Goal: Communication & Community: Participate in discussion

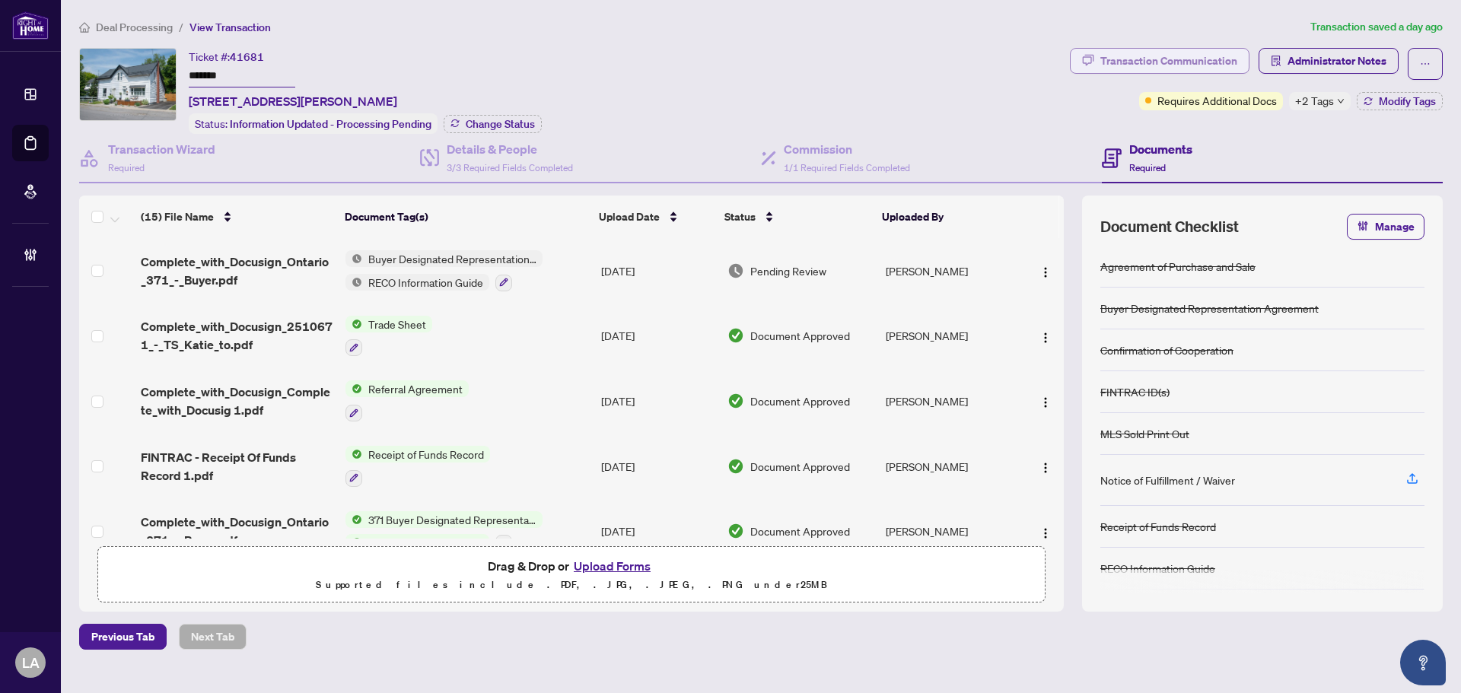
click at [1141, 63] on div "Transaction Communication" at bounding box center [1168, 61] width 137 height 24
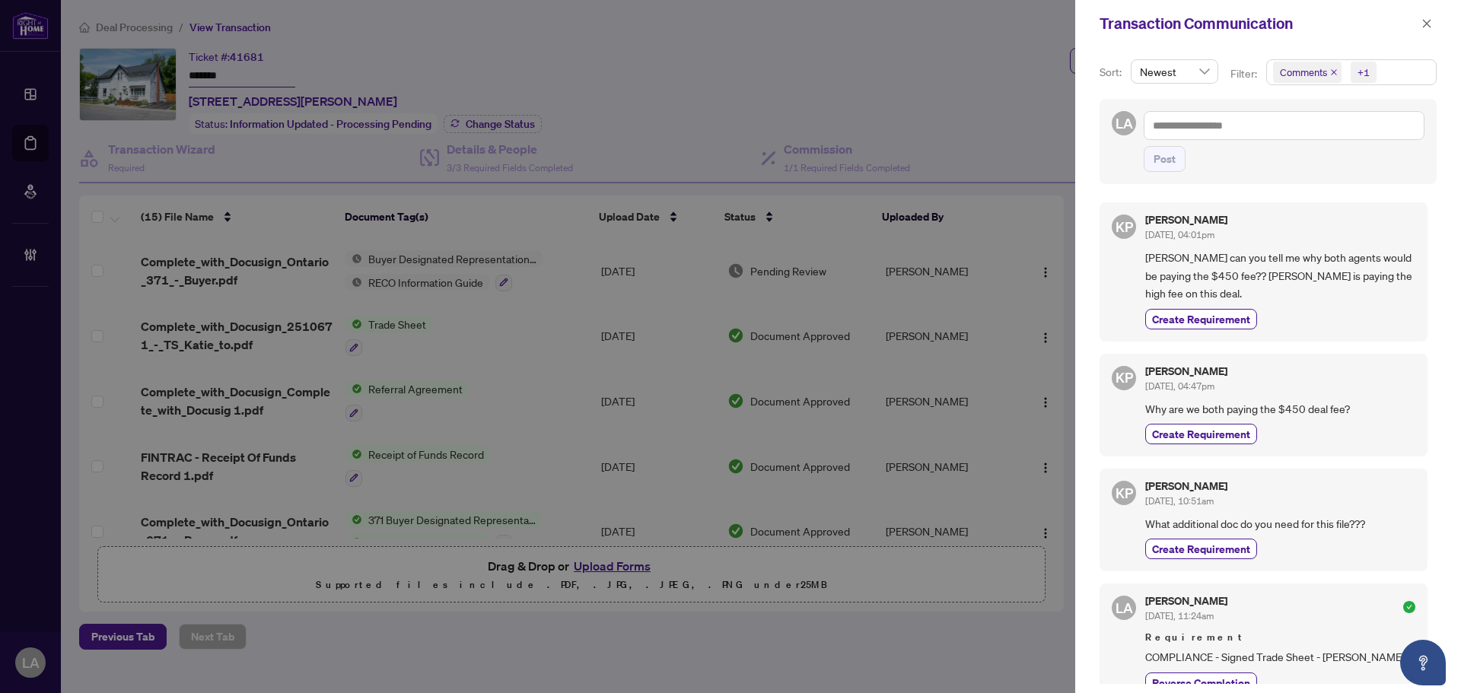
scroll to position [76, 0]
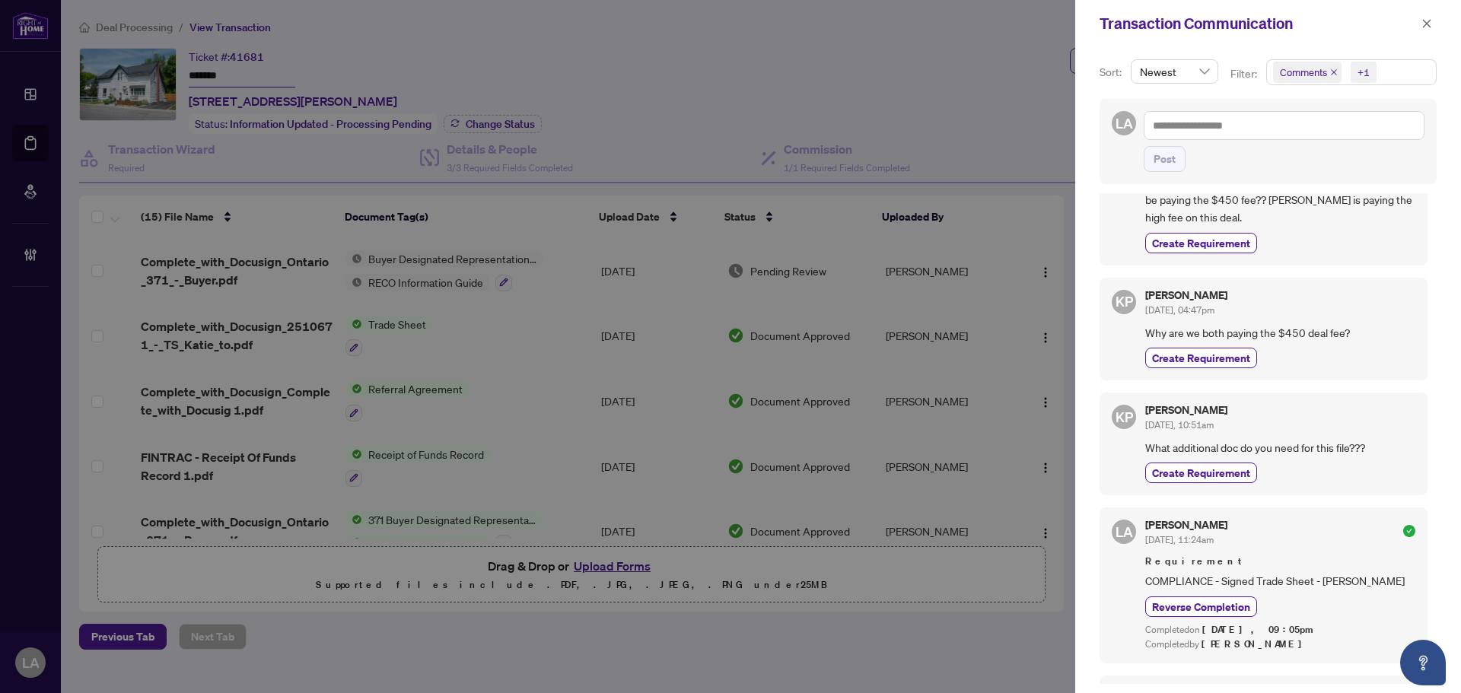
drag, startPoint x: 1429, startPoint y: 21, endPoint x: 1388, endPoint y: 25, distance: 41.3
click at [1428, 21] on icon "close" at bounding box center [1426, 23] width 11 height 11
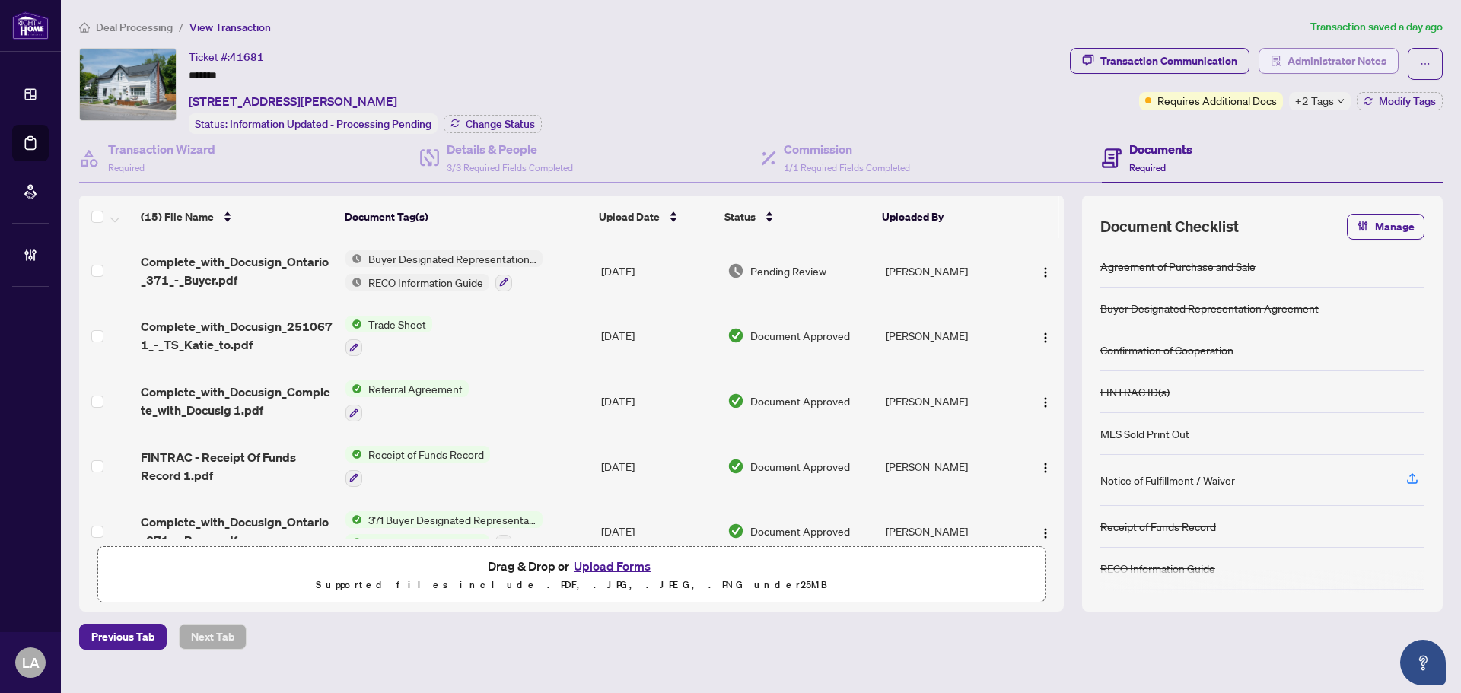
click at [1374, 59] on span "Administrator Notes" at bounding box center [1336, 61] width 99 height 24
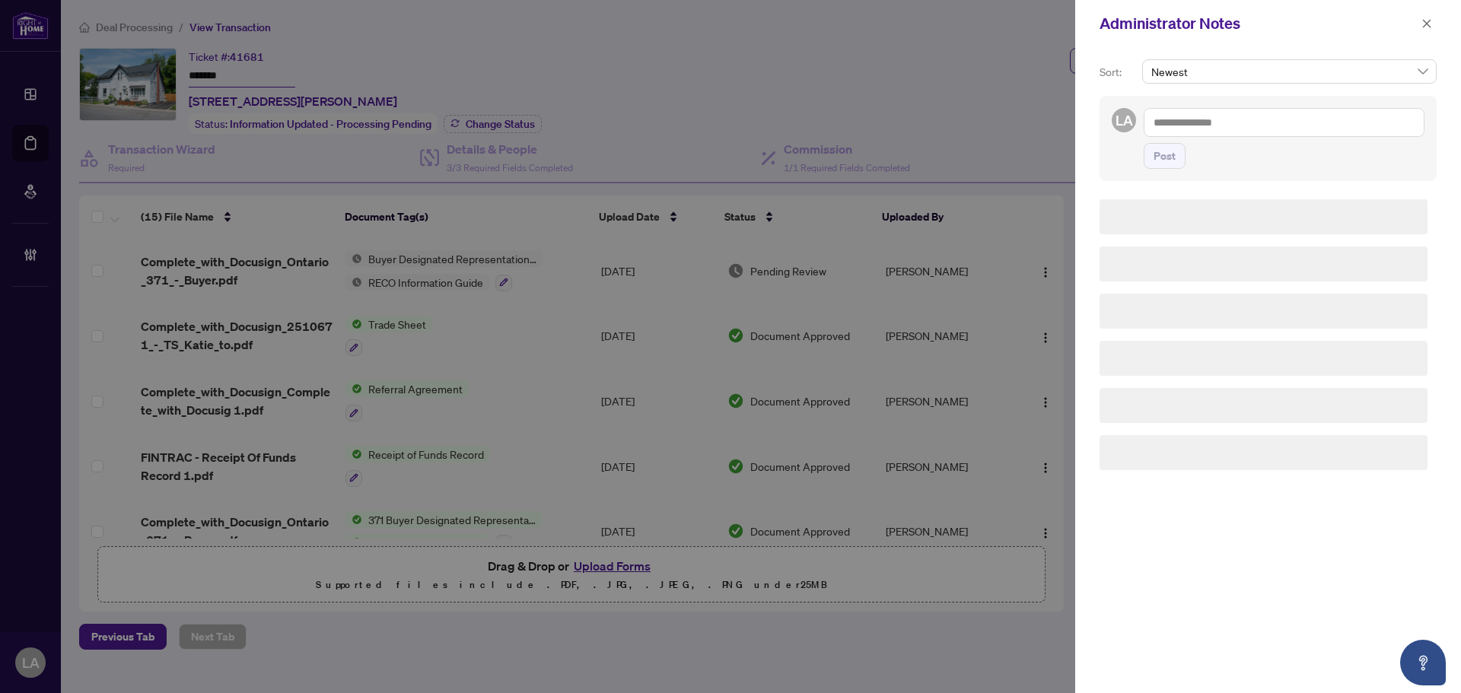
click at [1324, 94] on div "Newest" at bounding box center [1289, 77] width 300 height 37
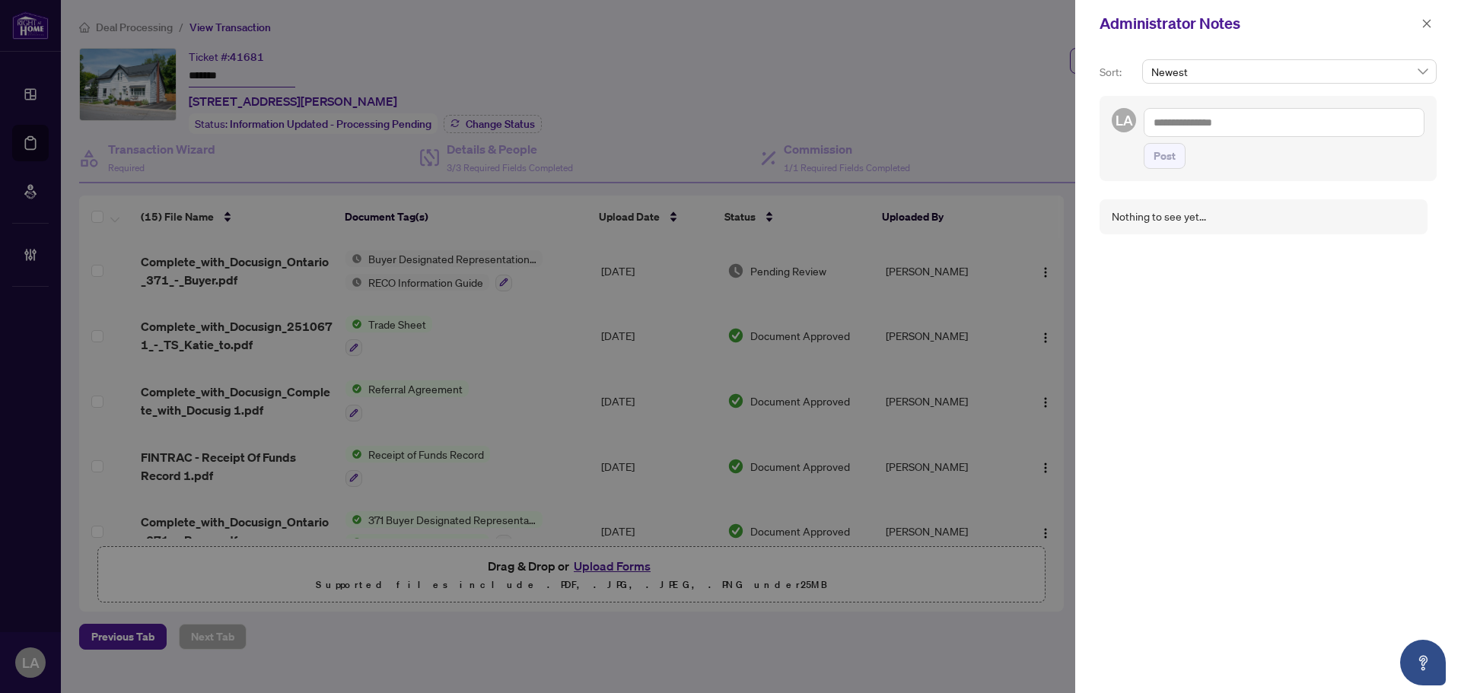
click at [1288, 126] on textarea at bounding box center [1283, 122] width 281 height 29
click at [1434, 26] on button "button" at bounding box center [1426, 23] width 20 height 18
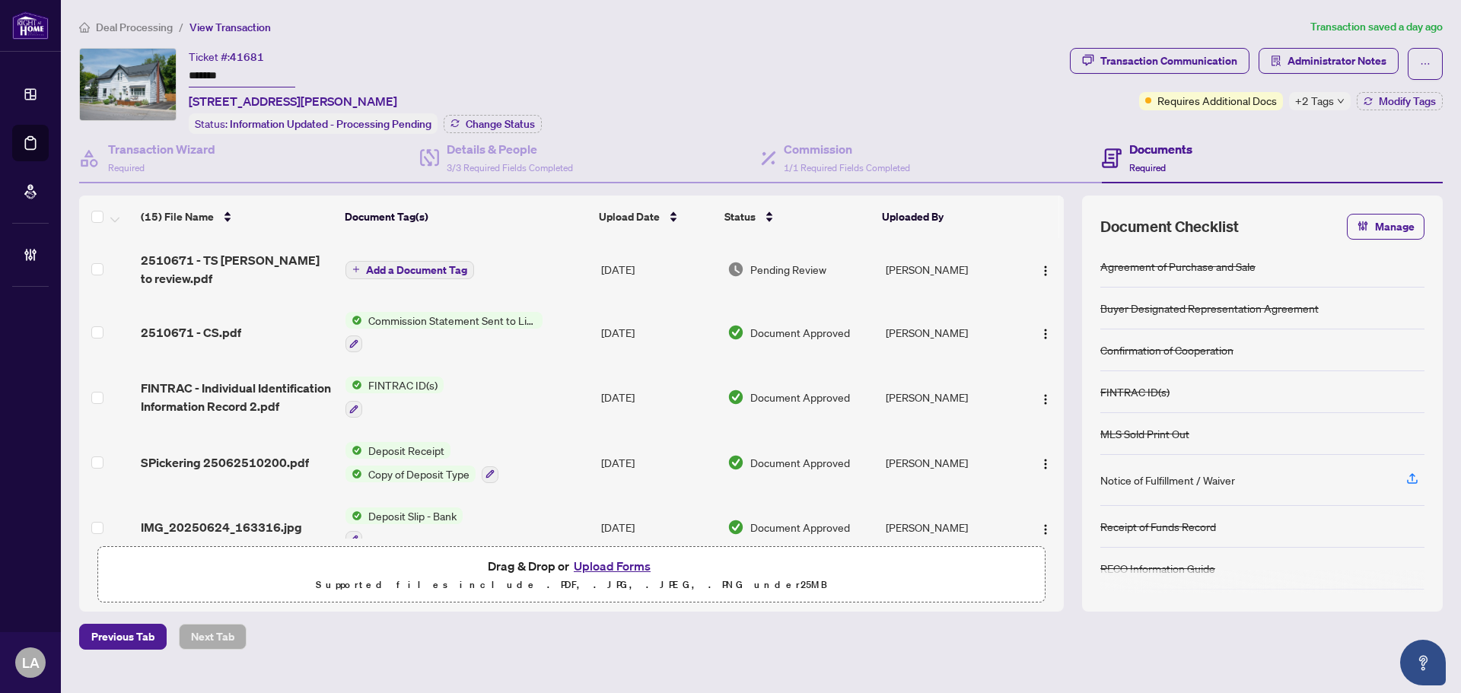
scroll to position [533, 0]
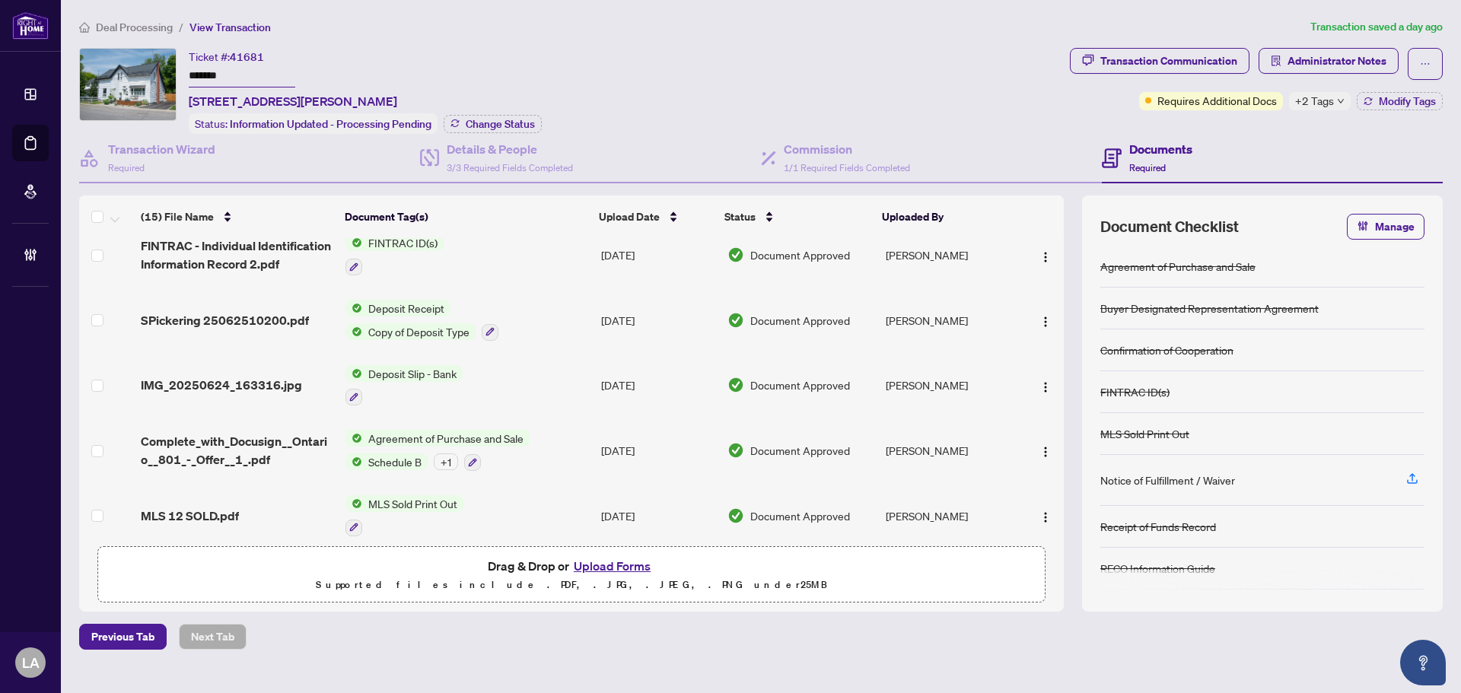
click at [1381, 83] on div "Transaction Communication Administrator Notes Requires Additional Docs +2 Tags …" at bounding box center [1256, 79] width 373 height 62
click at [1327, 75] on span "Administrator Notes" at bounding box center [1328, 64] width 140 height 32
click at [1303, 52] on span "Administrator Notes" at bounding box center [1336, 61] width 99 height 24
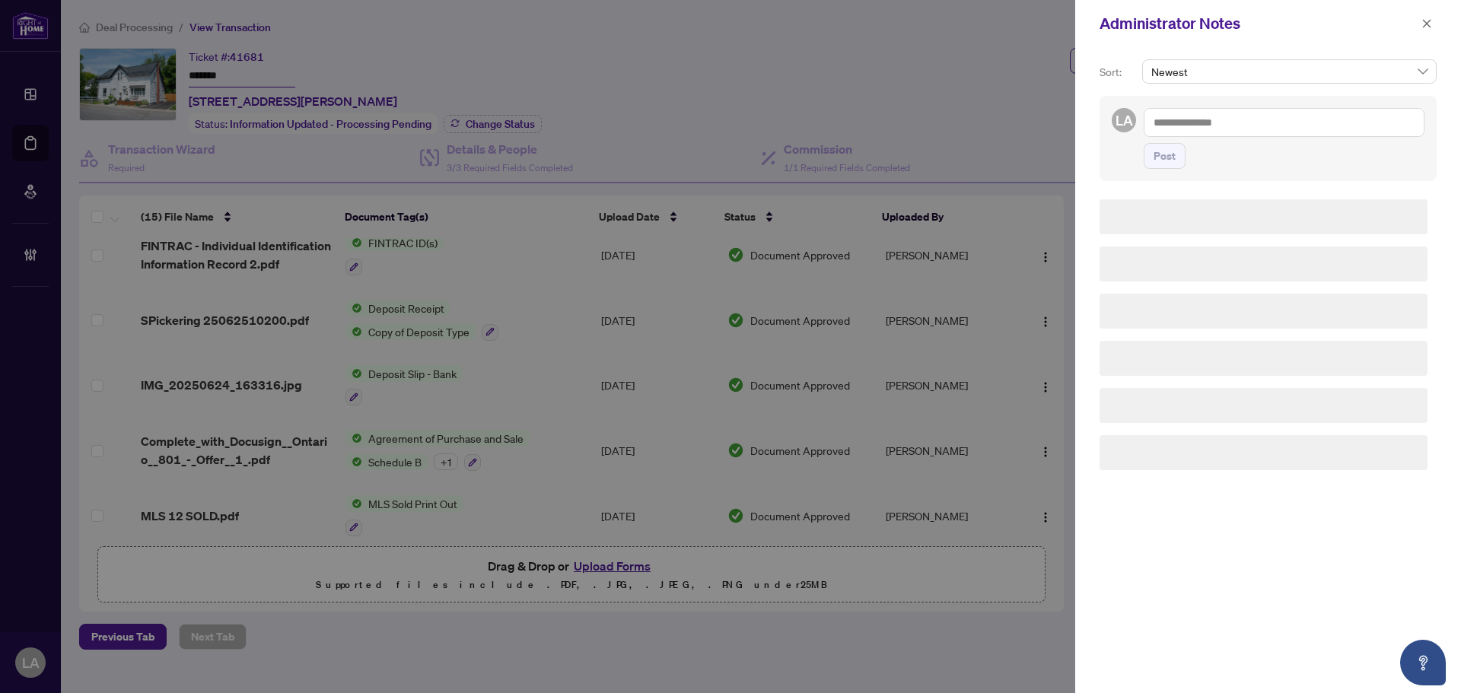
click at [1284, 100] on div "LA Post" at bounding box center [1267, 138] width 337 height 85
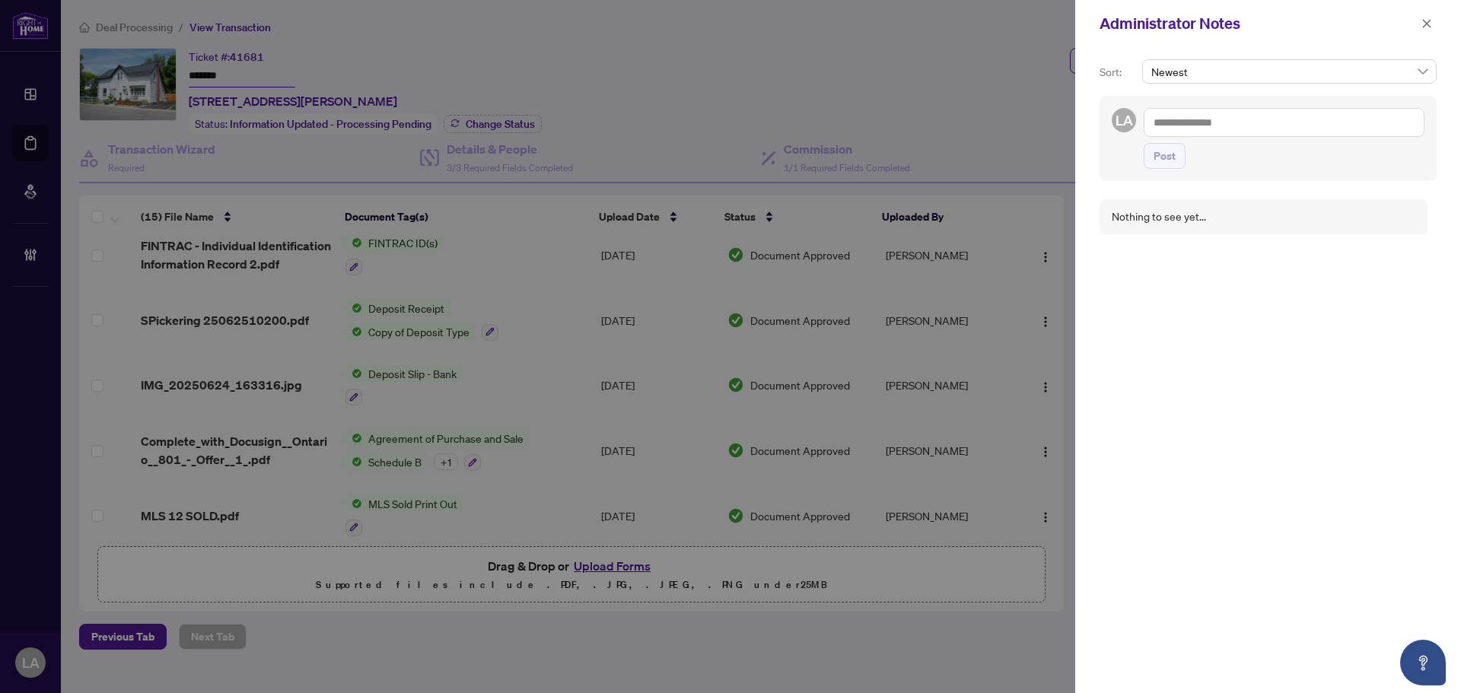
click at [1296, 117] on textarea at bounding box center [1283, 122] width 281 height 29
click at [1220, 123] on li "[PERSON_NAME]" at bounding box center [1274, 133] width 183 height 26
click at [1264, 120] on textarea "**********" at bounding box center [1281, 130] width 276 height 44
click at [1270, 127] on textarea "**********" at bounding box center [1281, 130] width 276 height 44
type textarea "**********"
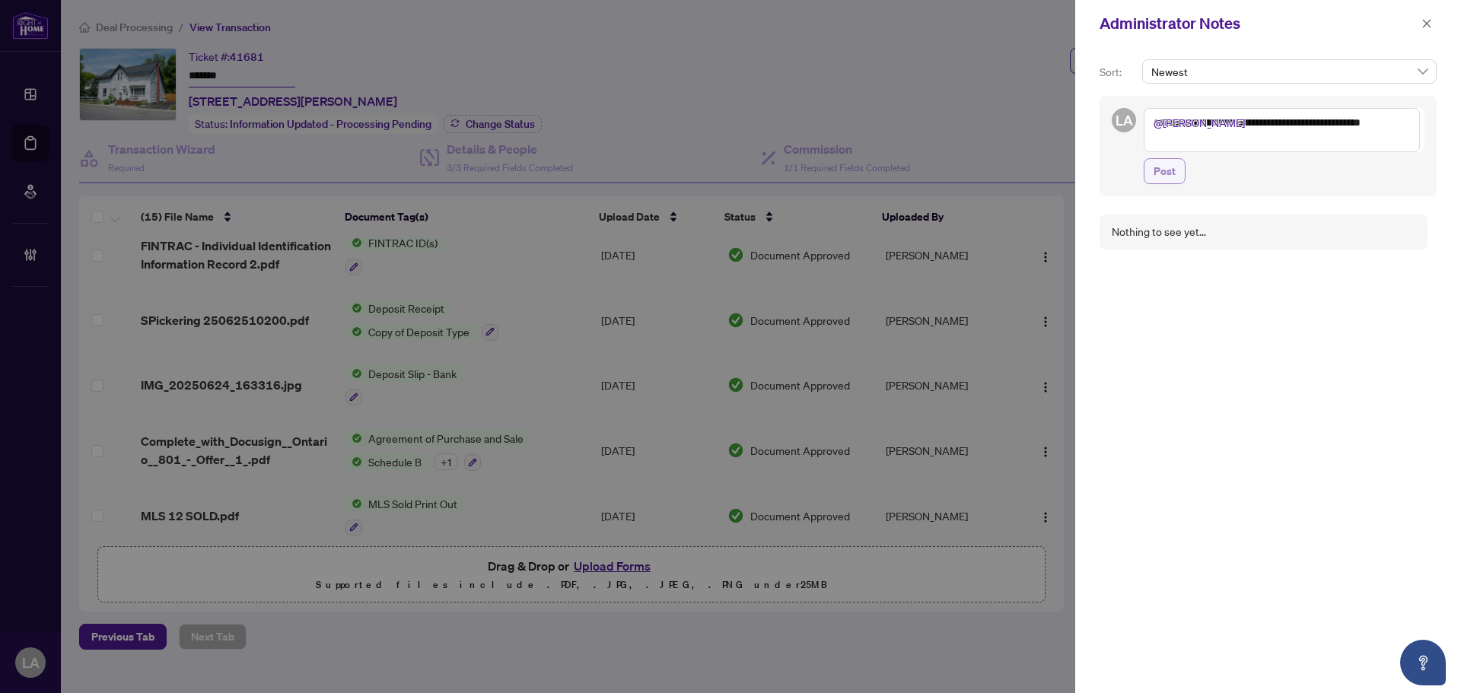
click at [1177, 168] on button "Post" at bounding box center [1164, 171] width 42 height 26
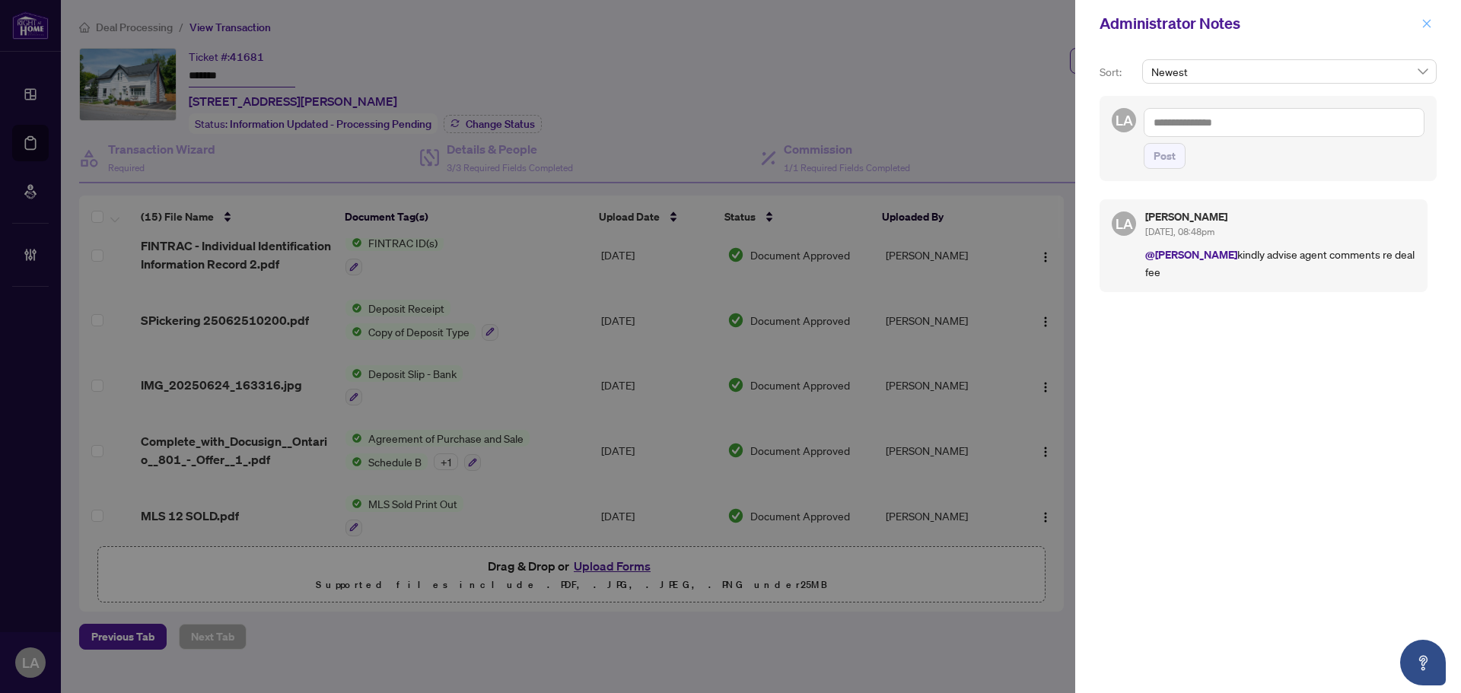
click at [1427, 26] on icon "close" at bounding box center [1426, 23] width 11 height 11
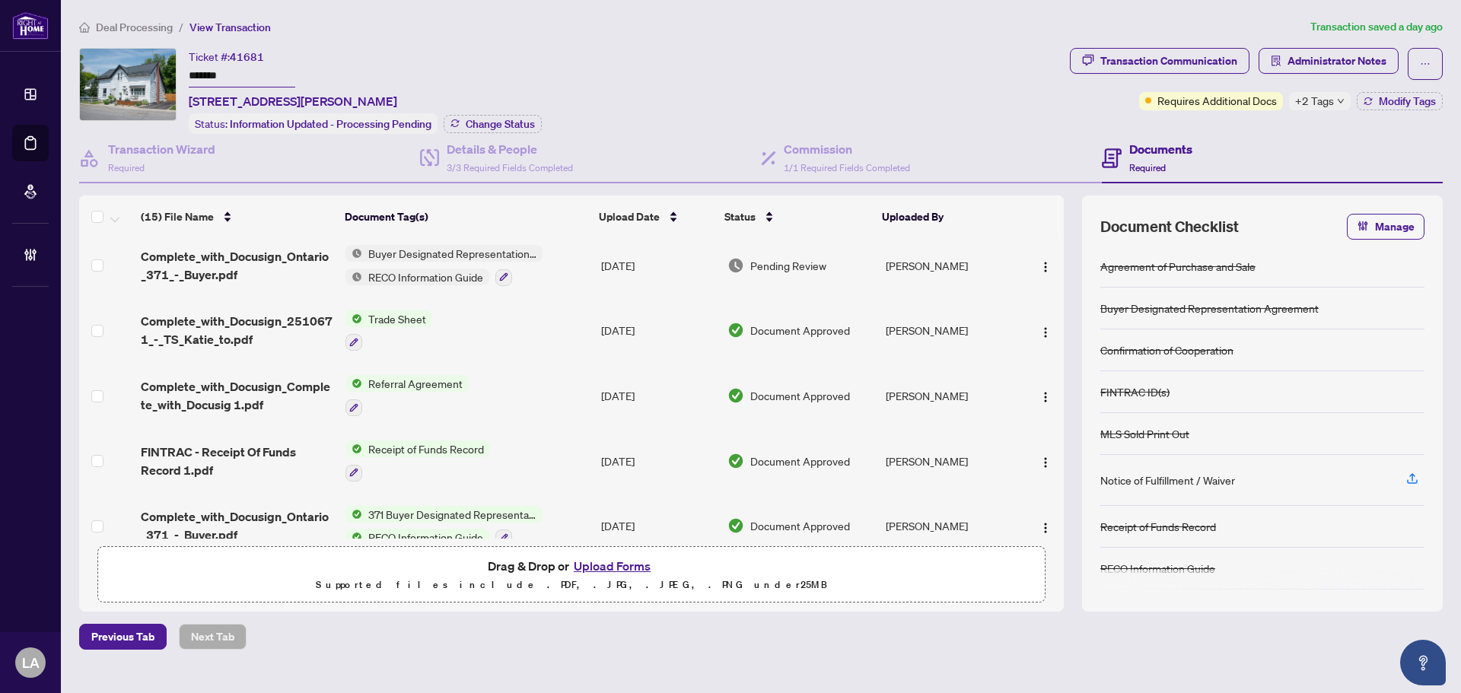
scroll to position [0, 0]
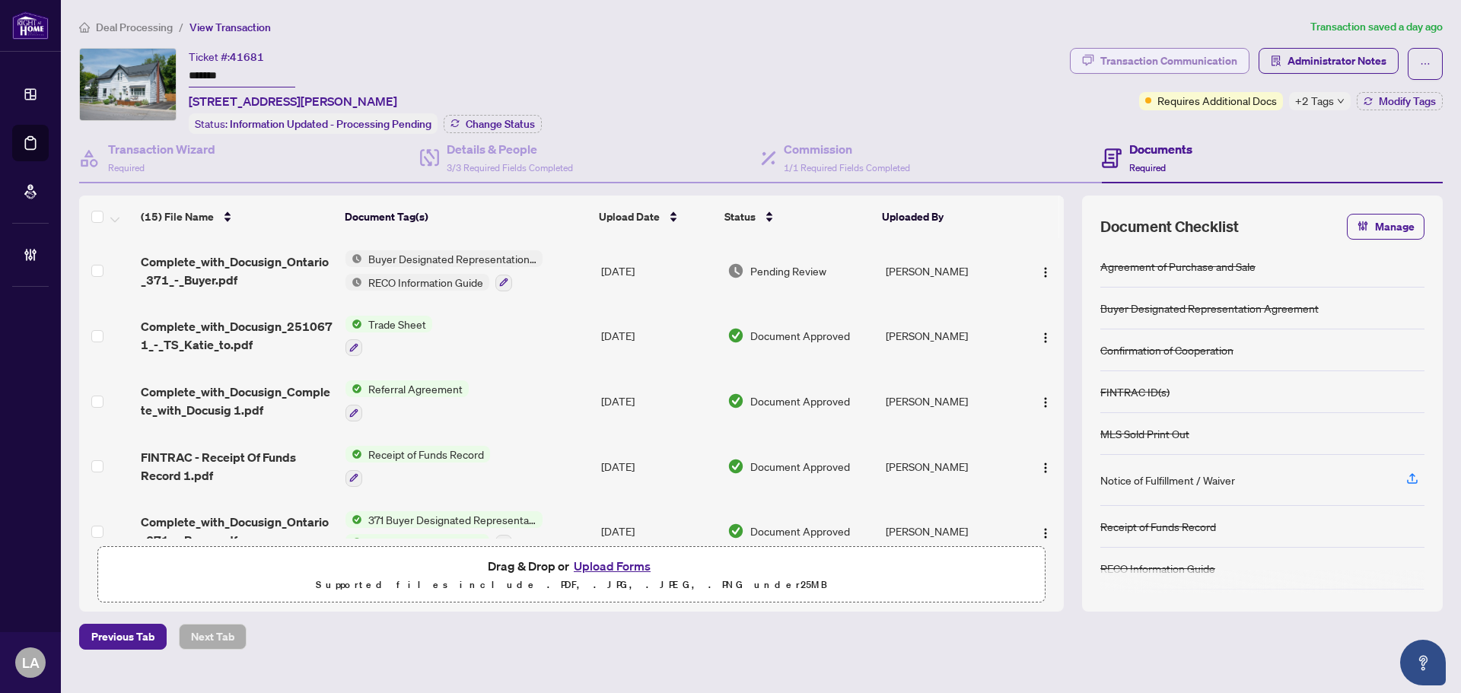
click at [1123, 56] on div "Transaction Communication" at bounding box center [1168, 61] width 137 height 24
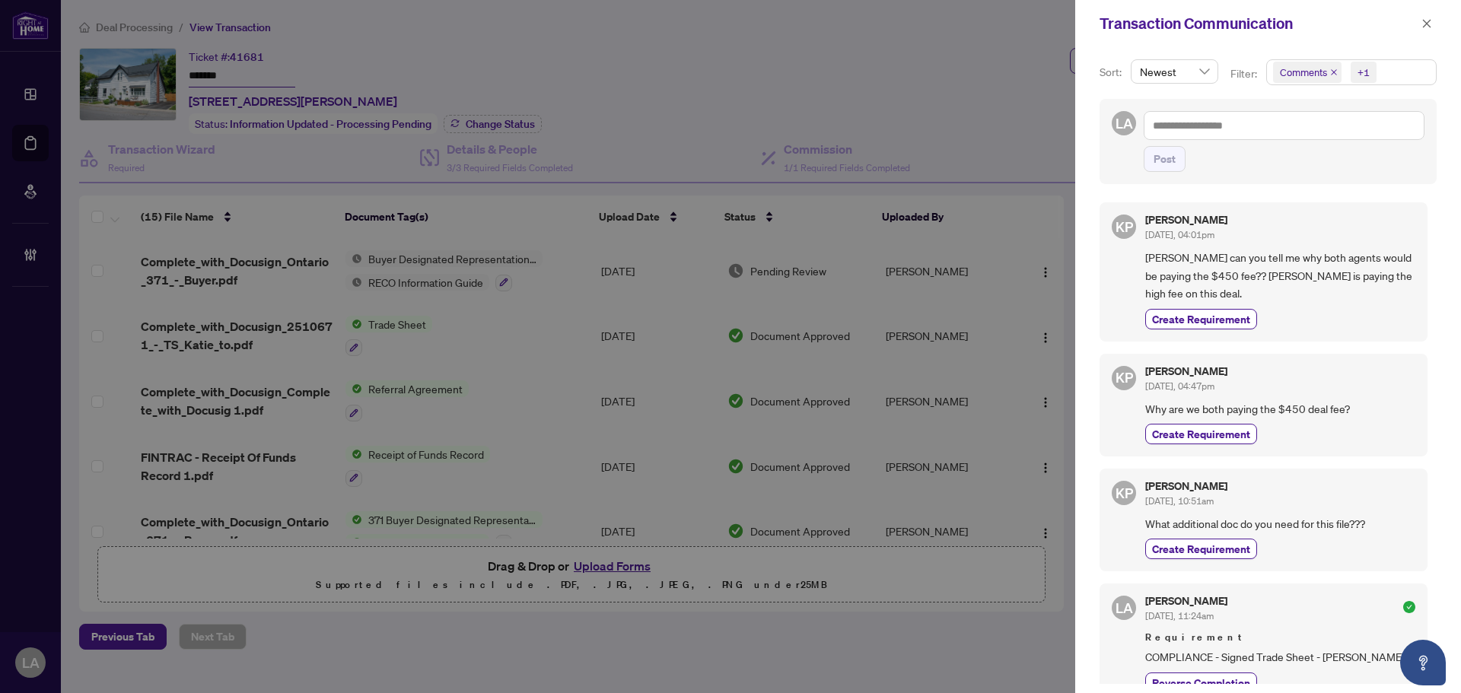
click at [1297, 65] on span "Comments" at bounding box center [1303, 72] width 47 height 15
click at [1299, 123] on div "Select All 1 Comments Requirements Activity History" at bounding box center [1350, 142] width 162 height 96
click at [1298, 126] on div "Select All 1 Comments Requirements Activity History" at bounding box center [1350, 142] width 162 height 96
click at [1311, 138] on span "Comments" at bounding box center [1322, 136] width 52 height 14
